Goal: Transaction & Acquisition: Book appointment/travel/reservation

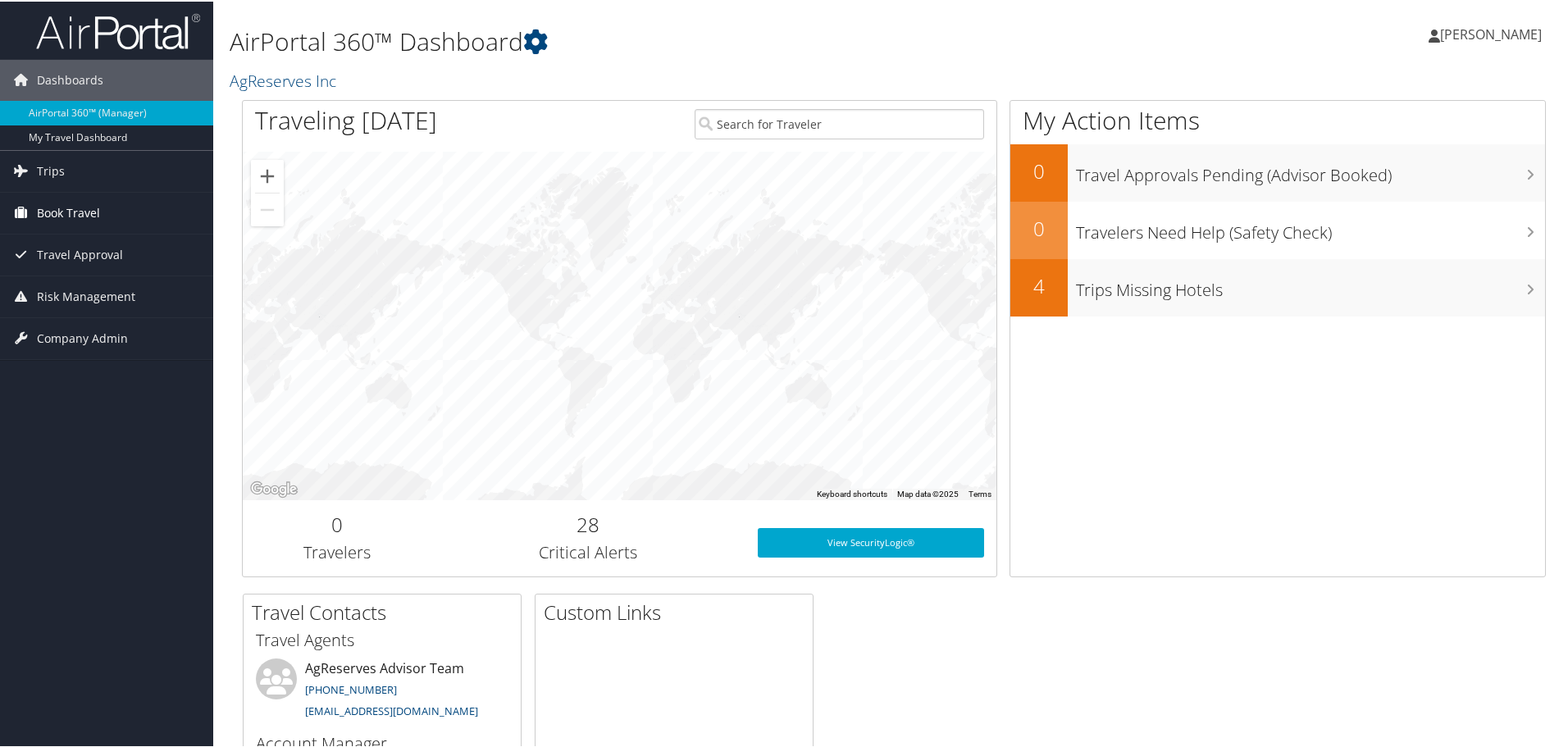
click at [94, 207] on span "Book Travel" at bounding box center [68, 212] width 63 height 41
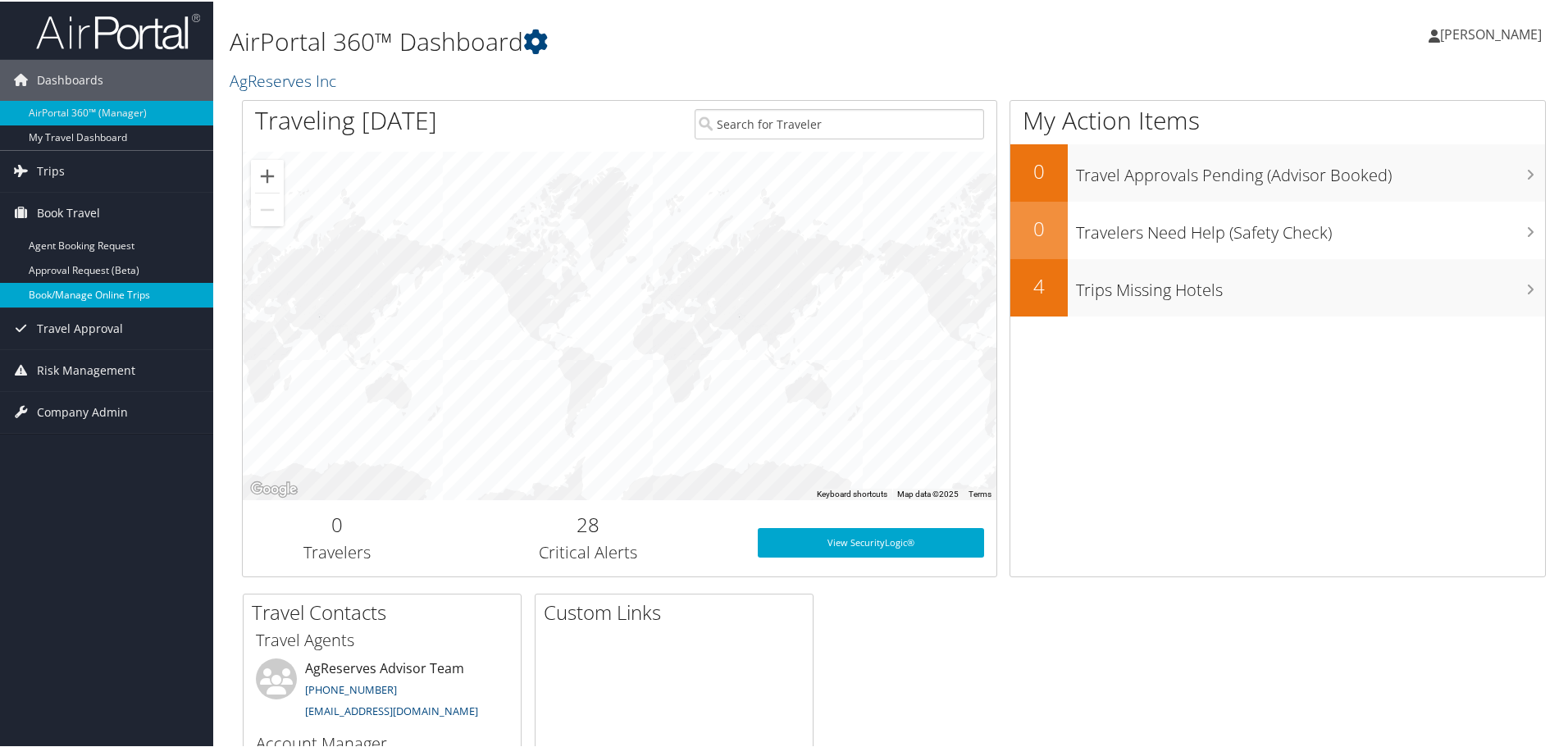
click at [85, 295] on link "Book/Manage Online Trips" at bounding box center [106, 292] width 213 height 24
click at [117, 296] on link "Book/Manage Online Trips" at bounding box center [106, 292] width 213 height 24
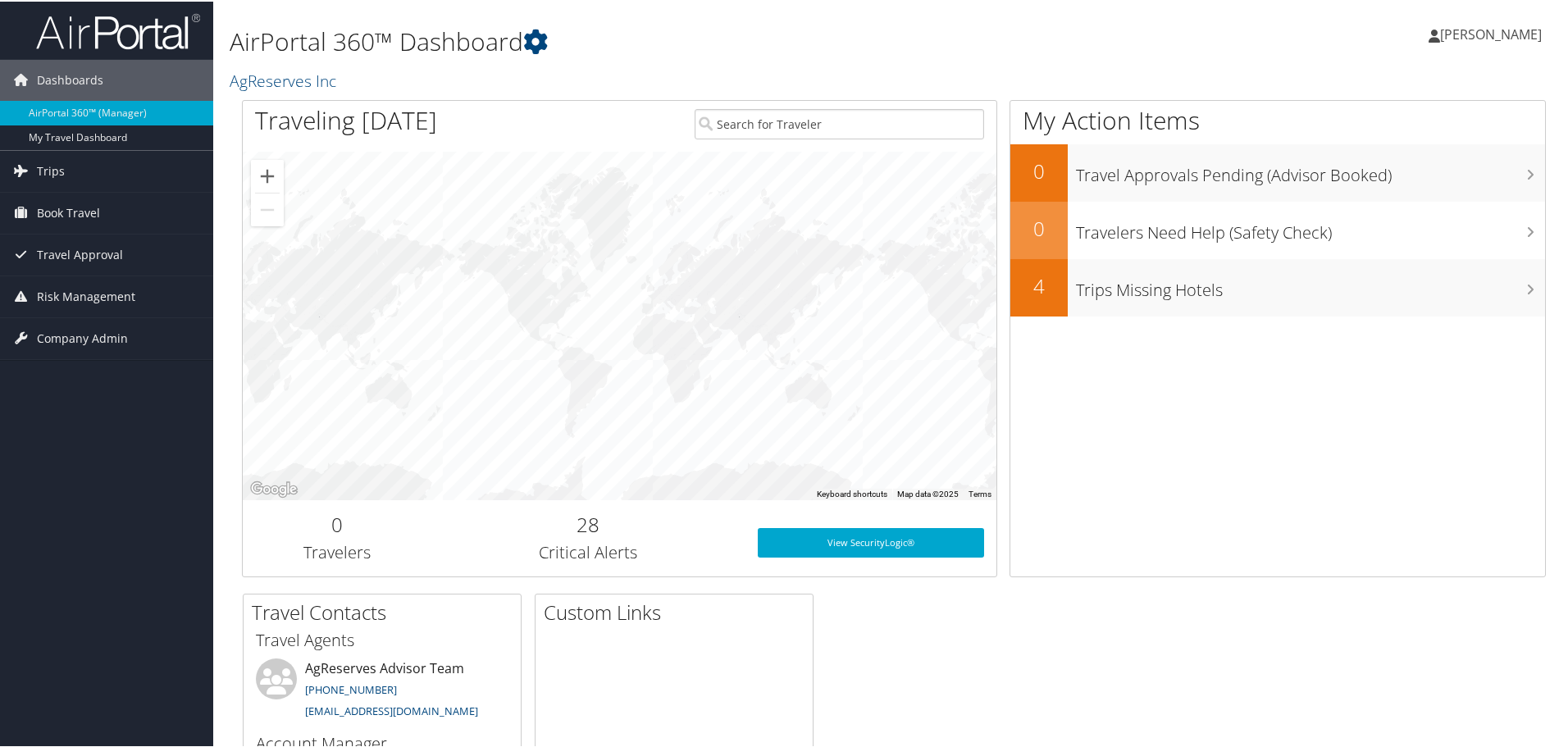
click at [1483, 36] on span "[PERSON_NAME]" at bounding box center [1490, 32] width 102 height 18
click at [88, 217] on span "Book Travel" at bounding box center [68, 212] width 63 height 41
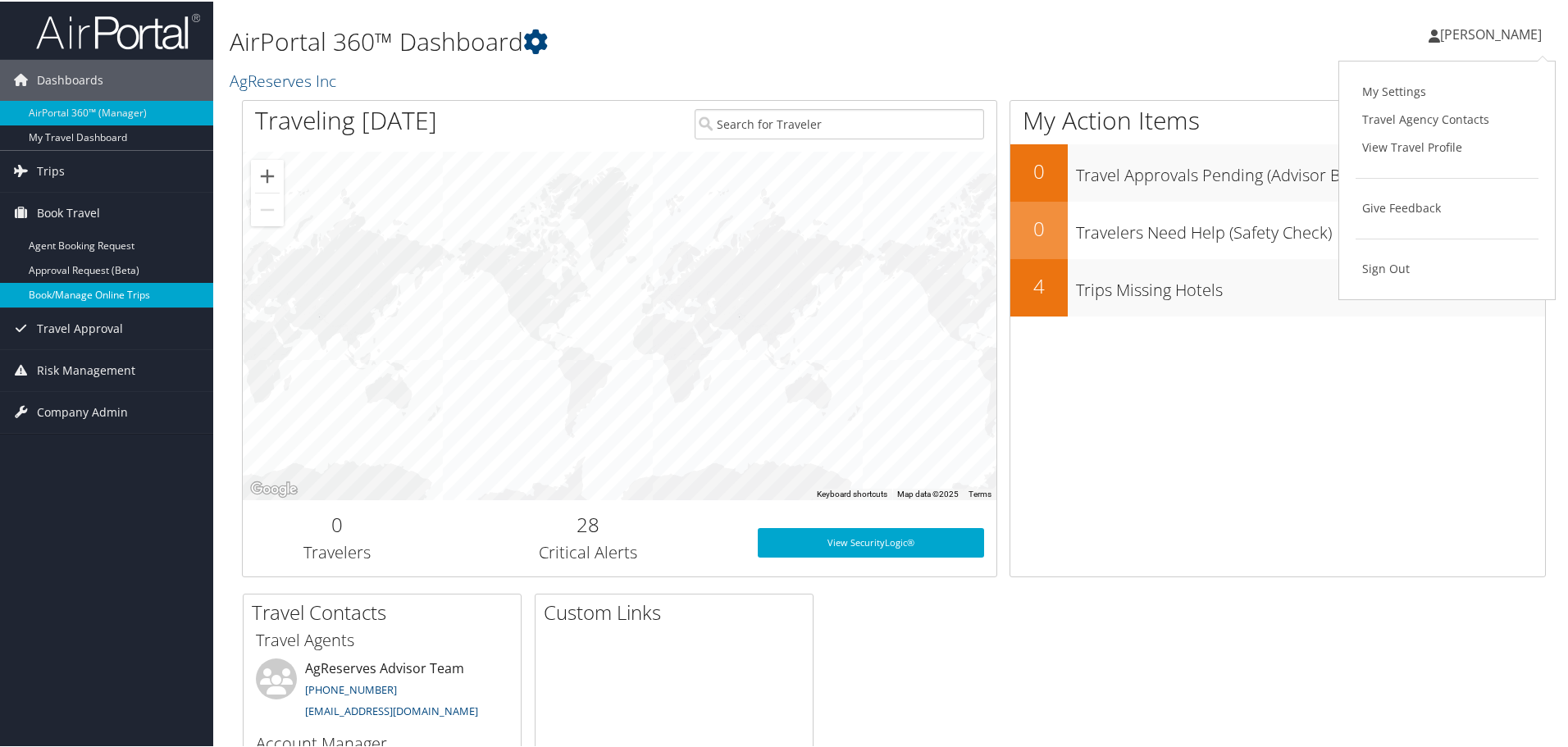
click at [85, 297] on link "Book/Manage Online Trips" at bounding box center [106, 292] width 213 height 24
